Goal: Contribute content: Contribute content

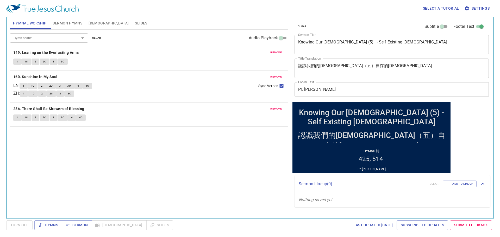
click at [347, 43] on textarea "Knowing Our God (5) - Self Existing God" at bounding box center [391, 45] width 187 height 10
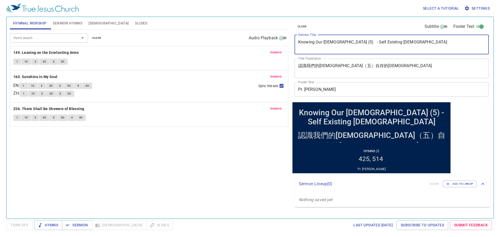
click at [347, 43] on textarea "Knowing Our God (5) - Self Existing God" at bounding box center [391, 45] width 187 height 10
paste textarea "You Follow Me"
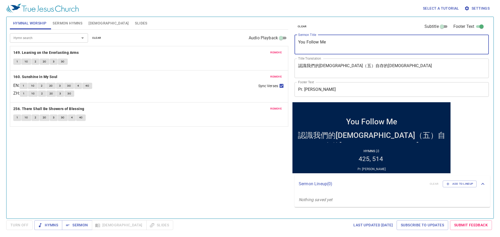
type textarea "You Follow Me"
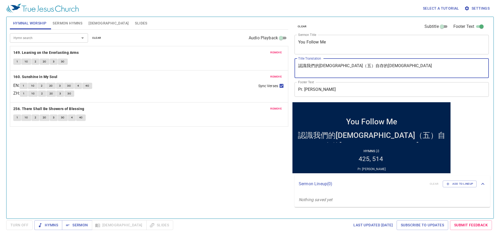
click at [323, 65] on textarea "認識我們的神（五）自存的神" at bounding box center [391, 68] width 187 height 10
paste textarea "你跟從我吧"
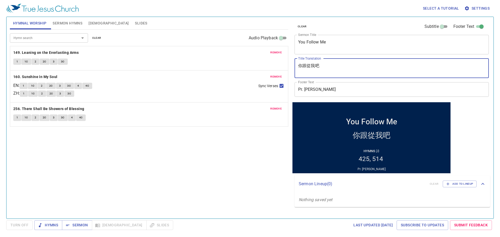
type textarea "你跟從我吧"
click at [337, 91] on input "Pr. Joseph Jung" at bounding box center [391, 89] width 194 height 15
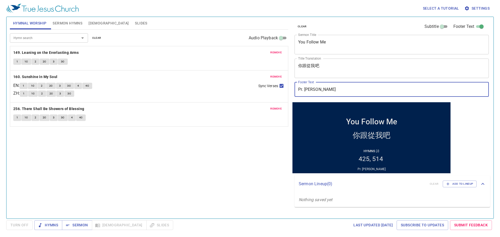
click at [337, 90] on input "Pr. Joseph Jung" at bounding box center [391, 89] width 194 height 15
paste input "Br. [PERSON_NAME]"
type input "Br. [PERSON_NAME]"
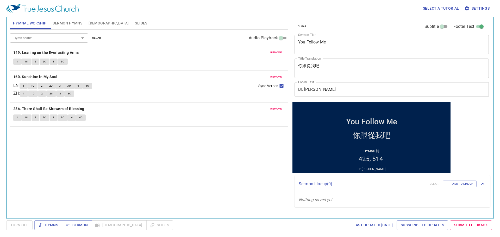
click at [248, 168] on div "Hymn search Hymn search clear Audio Playback remove 149. Leaning on the Everlas…" at bounding box center [149, 122] width 278 height 185
click at [280, 52] on span "remove" at bounding box center [275, 52] width 11 height 5
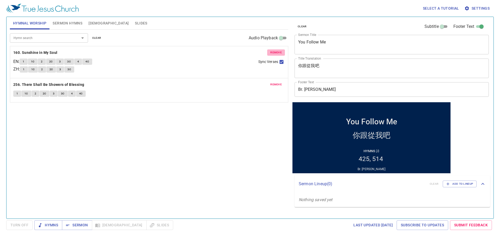
click at [280, 52] on span "remove" at bounding box center [275, 52] width 11 height 5
click at [280, 82] on span "remove" at bounding box center [275, 84] width 11 height 5
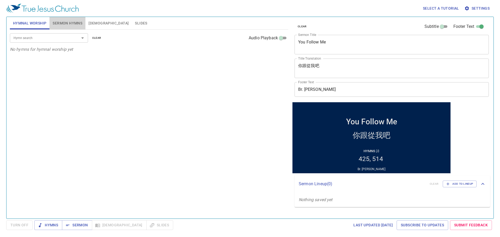
click at [63, 22] on span "Sermon Hymns" at bounding box center [68, 23] width 30 height 7
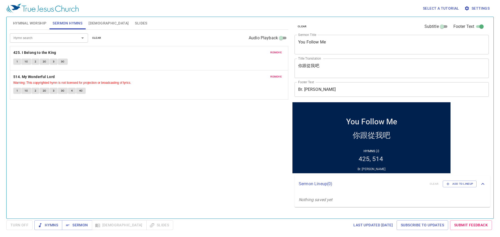
click at [279, 51] on span "remove" at bounding box center [275, 52] width 11 height 5
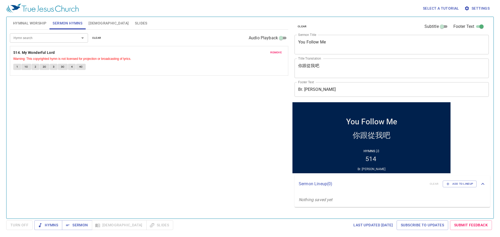
click at [279, 51] on span "remove" at bounding box center [275, 52] width 11 height 5
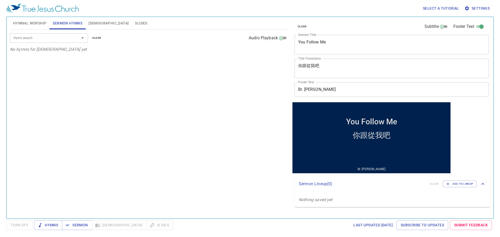
click at [57, 38] on input "Hymn search" at bounding box center [41, 38] width 60 height 6
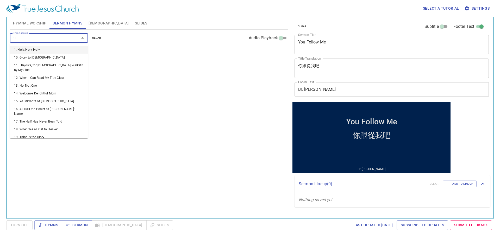
type input "112"
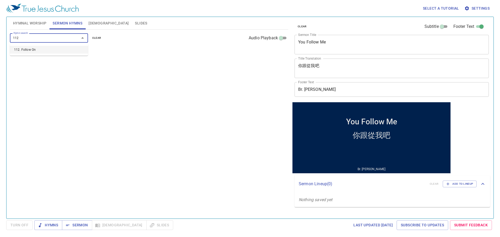
click at [55, 49] on li "112. Follow On" at bounding box center [49, 50] width 78 height 8
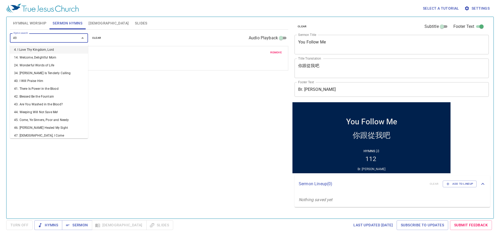
type input "498"
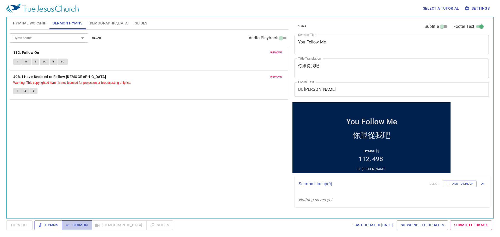
click at [76, 224] on span "Sermon" at bounding box center [77, 225] width 22 height 7
click at [37, 24] on span "Hymnal Worship" at bounding box center [30, 23] width 34 height 7
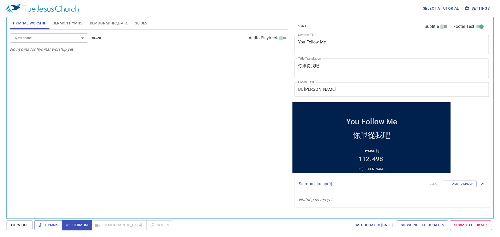
click at [31, 35] on input "Hymn search" at bounding box center [41, 38] width 60 height 6
click at [53, 35] on input "Hymn search" at bounding box center [41, 38] width 60 height 6
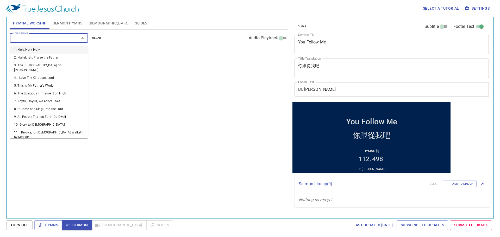
click at [56, 34] on div "Hymn search" at bounding box center [49, 37] width 78 height 9
type input "228"
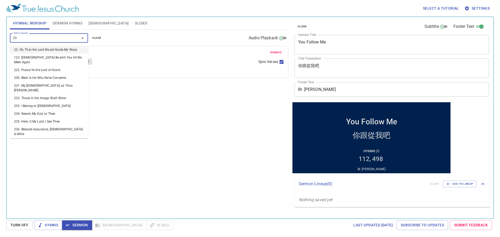
type input "234"
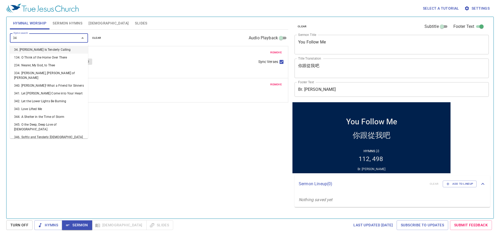
type input "343"
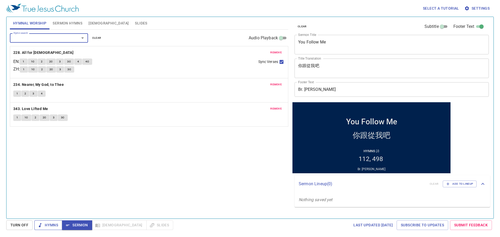
click at [55, 227] on span "Hymns" at bounding box center [49, 225] width 20 height 7
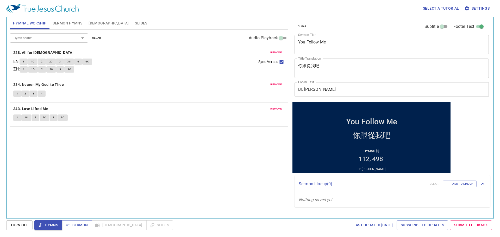
click at [24, 62] on span "1" at bounding box center [24, 61] width 2 height 5
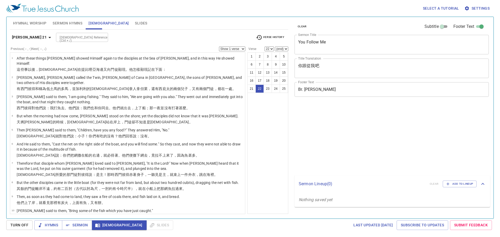
select select "22"
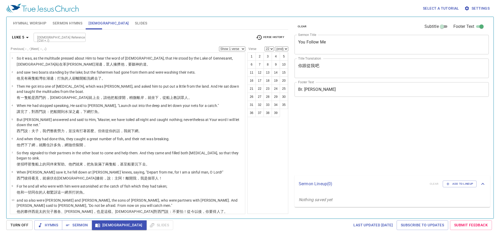
select select "22"
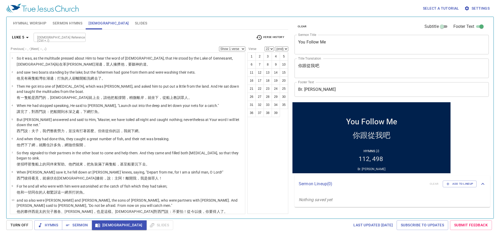
click at [140, 35] on div "Bible Reference (Ctrl + /) Bible Reference (Ctrl + /)" at bounding box center [143, 37] width 218 height 9
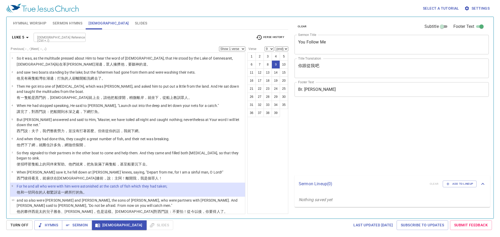
select select "9"
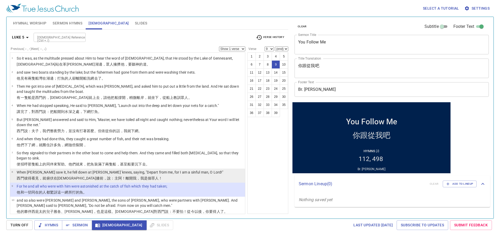
scroll to position [52, 0]
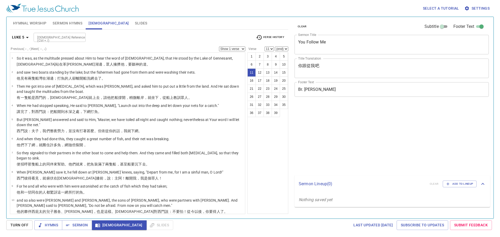
select select "11"
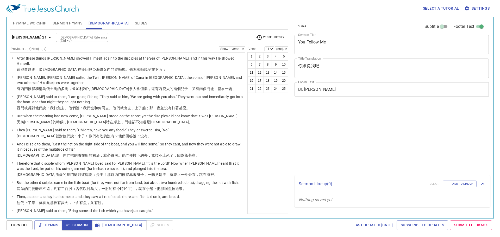
select select "11"
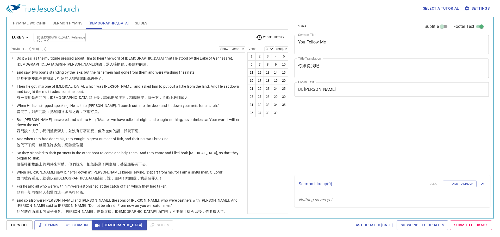
select select "3"
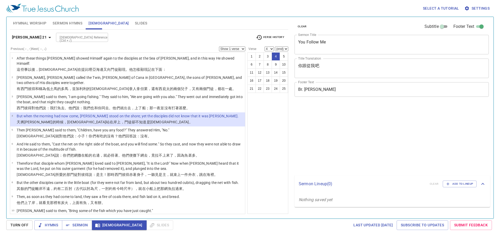
select select "4"
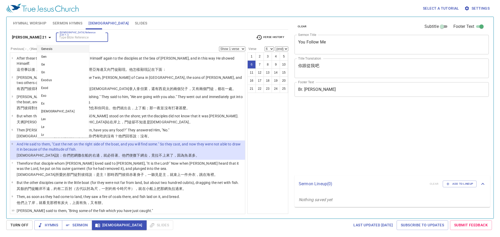
select select "6"
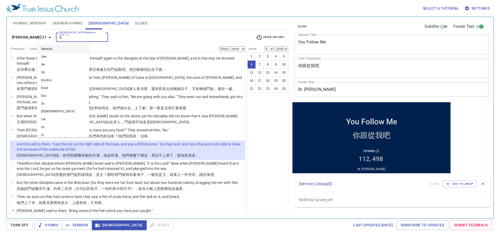
type input "lk 5"
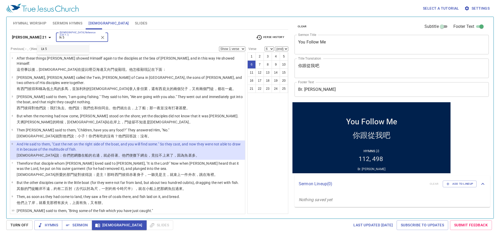
scroll to position [62, 0]
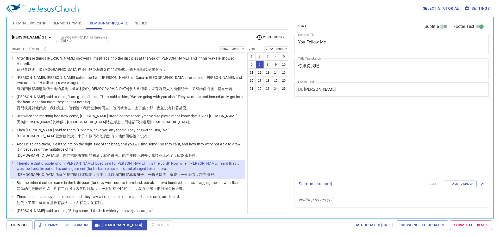
select select "7"
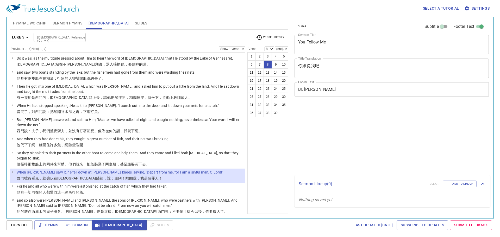
select select "8"
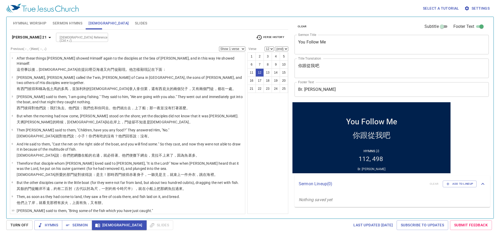
scroll to position [78, 0]
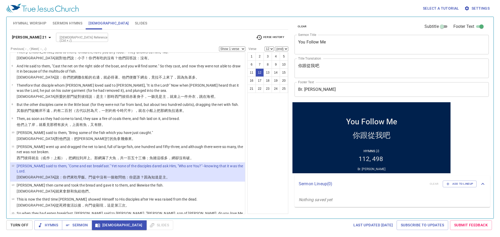
select select "13"
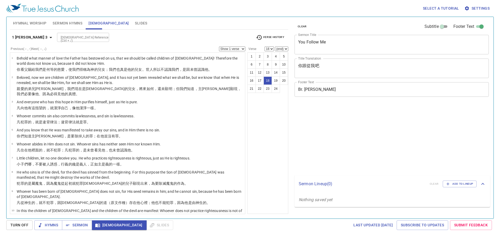
select select "18"
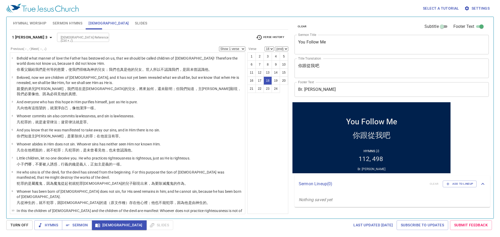
scroll to position [141, 0]
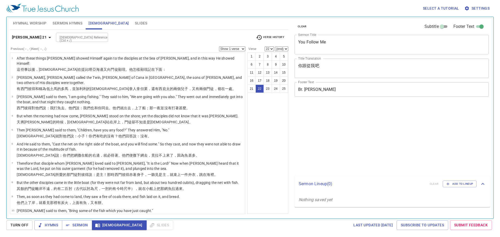
select select "22"
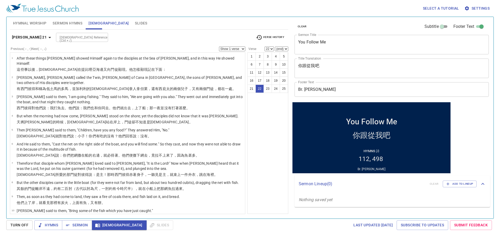
scroll to position [277, 0]
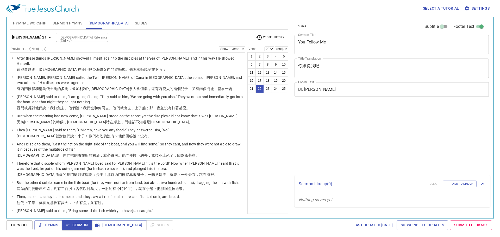
select select "22"
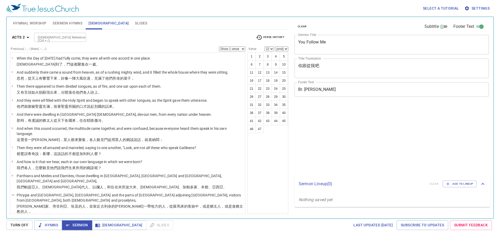
select select "22"
